Goal: Check status: Check status

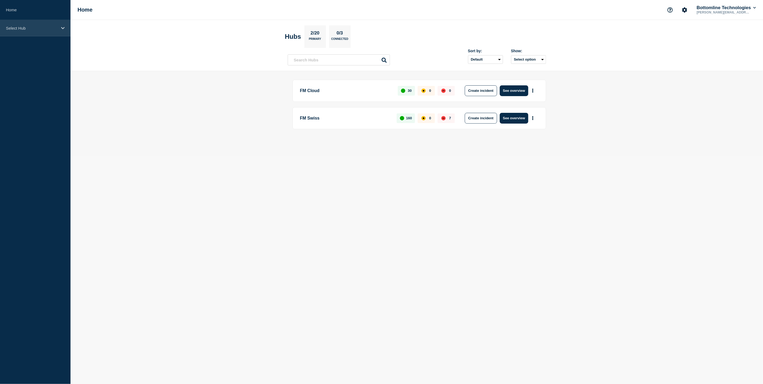
click at [22, 27] on p "Select Hub" at bounding box center [32, 28] width 52 height 5
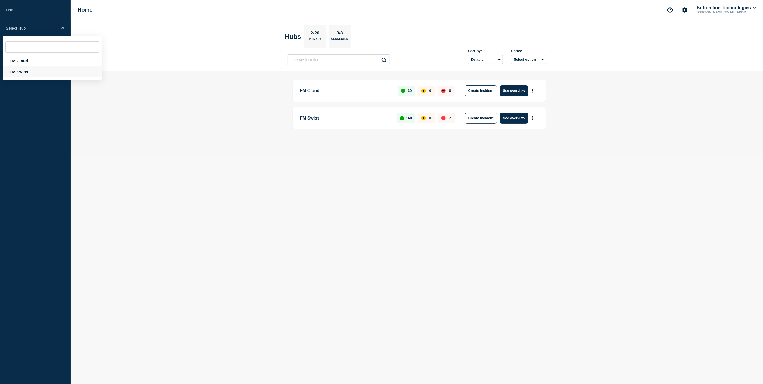
click at [26, 73] on div "FM Swiss" at bounding box center [52, 71] width 99 height 11
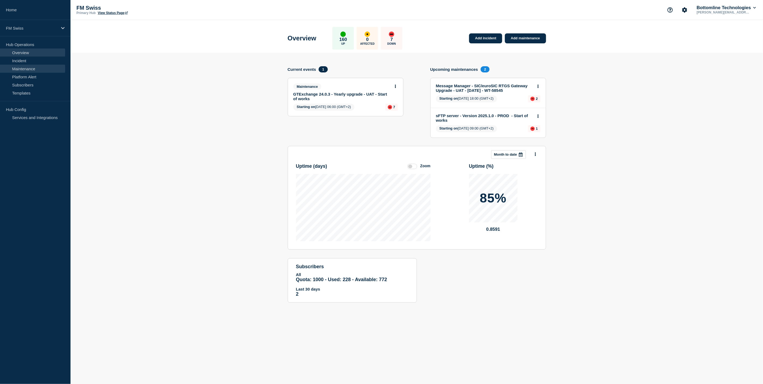
click at [27, 68] on link "Maintenance" at bounding box center [32, 69] width 65 height 8
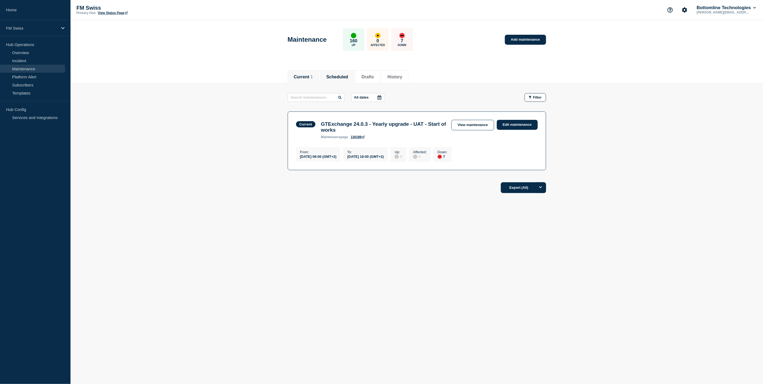
click at [342, 76] on button "Scheduled" at bounding box center [337, 77] width 22 height 5
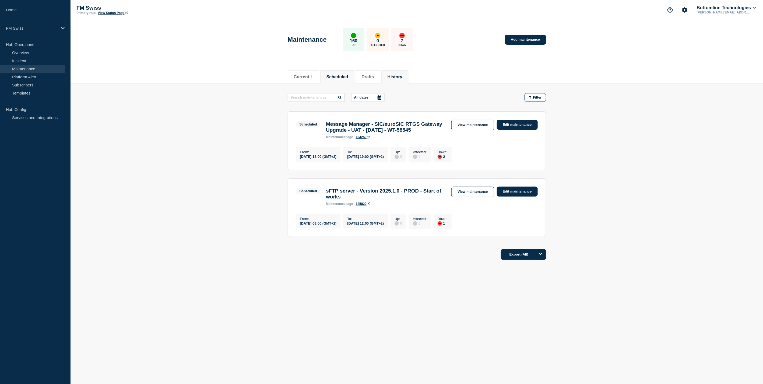
click at [397, 75] on button "History" at bounding box center [394, 77] width 15 height 5
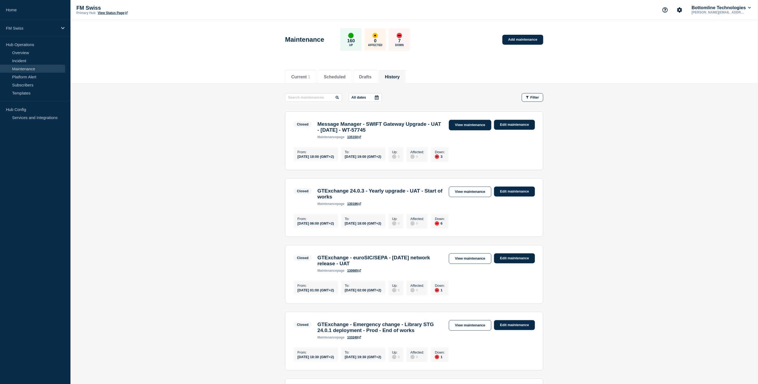
click at [463, 125] on link "View maintenance" at bounding box center [470, 125] width 43 height 10
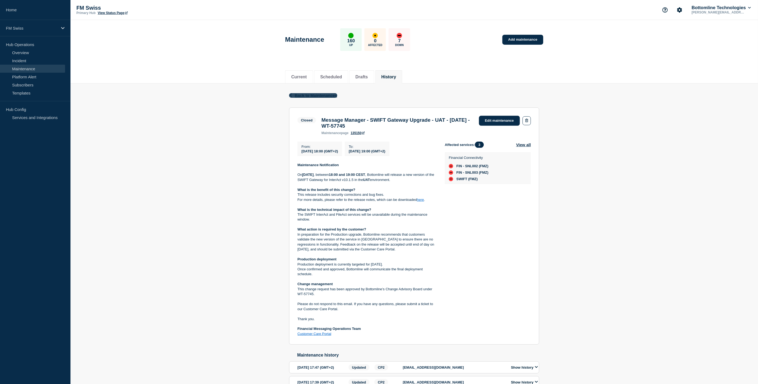
click at [317, 96] on span "Back to Maintenances" at bounding box center [316, 95] width 43 height 5
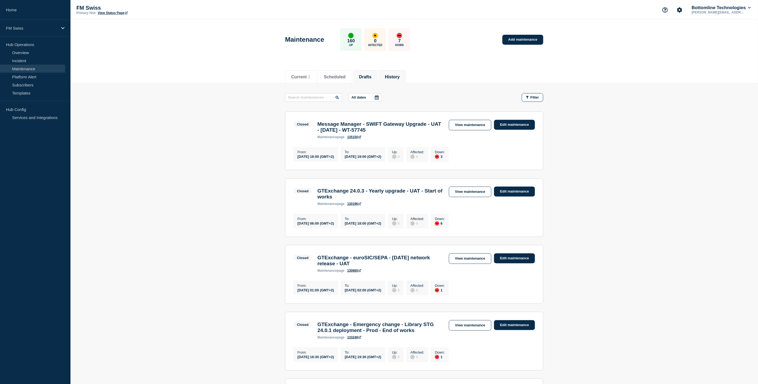
click at [371, 75] on button "Drafts" at bounding box center [365, 77] width 12 height 5
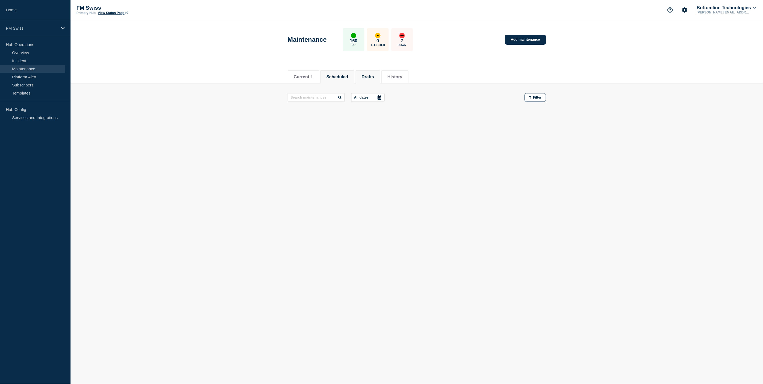
click at [341, 75] on button "Scheduled" at bounding box center [337, 77] width 22 height 5
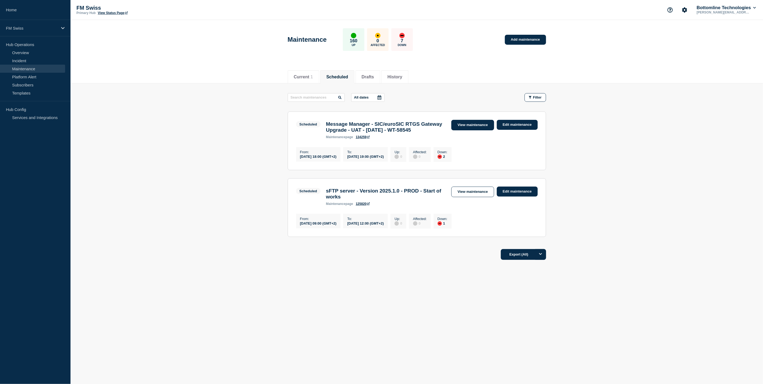
click at [474, 125] on link "View maintenance" at bounding box center [472, 125] width 43 height 10
